Goal: Task Accomplishment & Management: Use online tool/utility

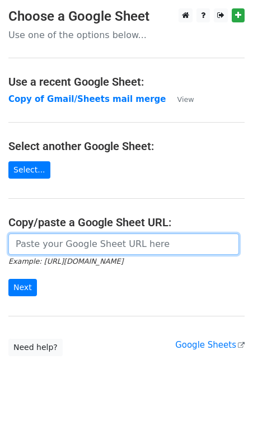
click at [45, 239] on input "url" at bounding box center [123, 243] width 230 height 21
type input "[URL][DOMAIN_NAME]"
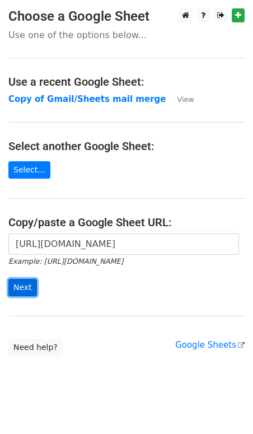
click at [16, 282] on input "Next" at bounding box center [22, 287] width 29 height 17
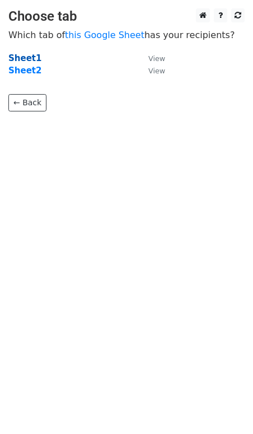
click at [23, 62] on strong "Sheet1" at bounding box center [24, 58] width 33 height 10
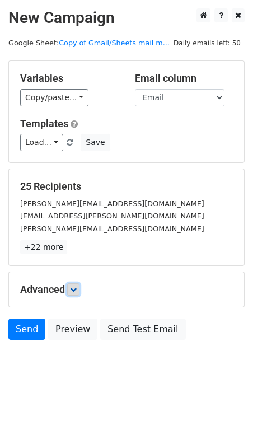
click at [73, 284] on link at bounding box center [73, 289] width 12 height 12
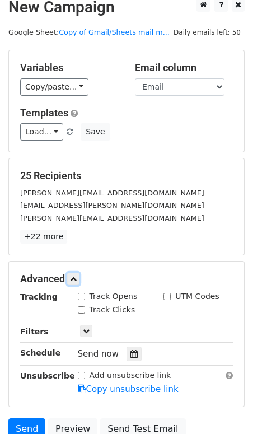
scroll to position [13, 0]
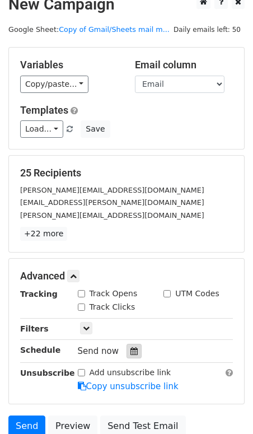
click at [130, 350] on icon at bounding box center [133, 351] width 7 height 8
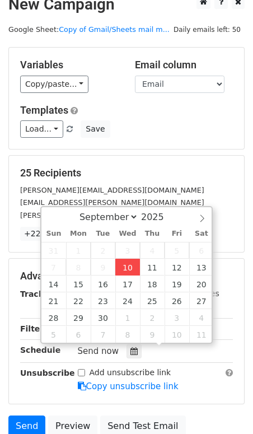
type input "2025-09-10 12:00"
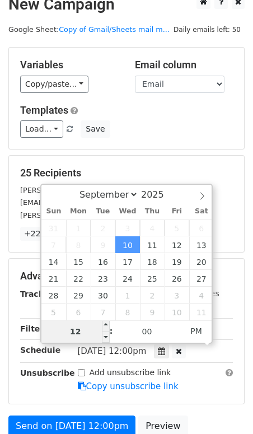
click at [87, 333] on input "12" at bounding box center [75, 331] width 68 height 22
type input "1"
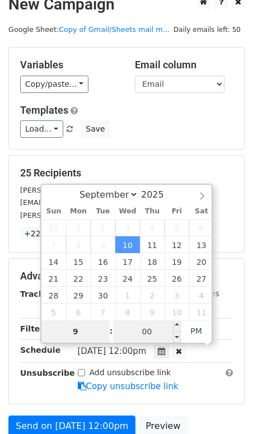
type input "9"
type input "2025-09-10 21:00"
type input "09"
click at [139, 335] on input "00" at bounding box center [147, 331] width 68 height 22
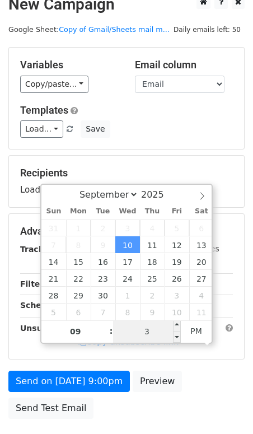
type input "30"
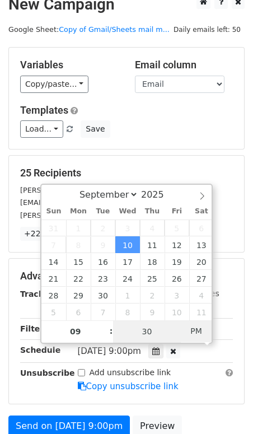
type input "2025-09-10 09:30"
click at [197, 335] on span "PM" at bounding box center [196, 330] width 31 height 22
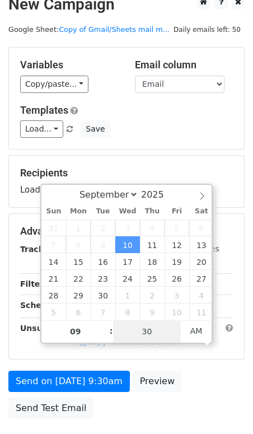
type input "30"
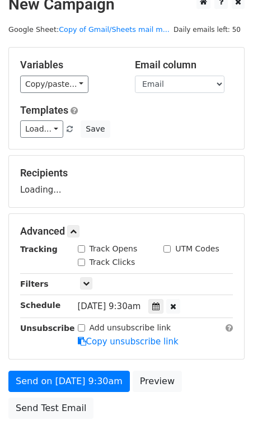
click at [208, 371] on div "Send on Sep 10 at 9:30am Preview Send Test Email" at bounding box center [126, 397] width 253 height 54
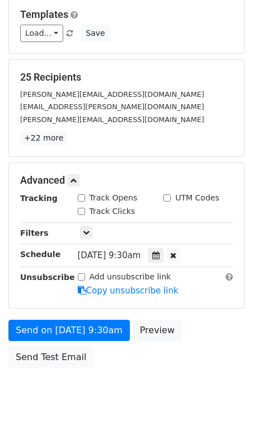
scroll to position [137, 0]
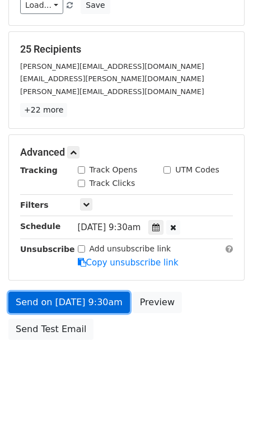
click at [70, 305] on link "Send on Sep 10 at 9:30am" at bounding box center [68, 301] width 121 height 21
